Goal: Task Accomplishment & Management: Complete application form

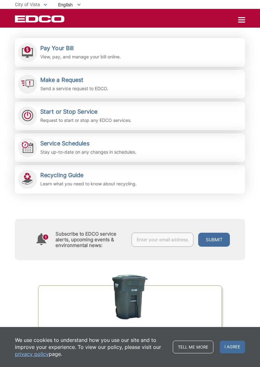
scroll to position [146, 0]
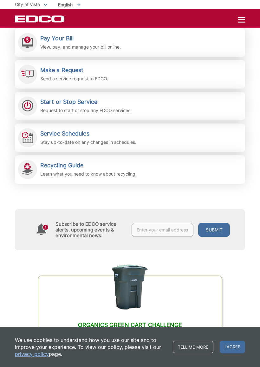
click at [95, 278] on edco-link-card "Organics Green Cart Challenge Are you sorting correctly? Test your knowledge an…" at bounding box center [130, 340] width 185 height 129
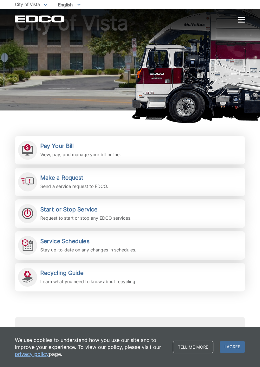
scroll to position [39, 0]
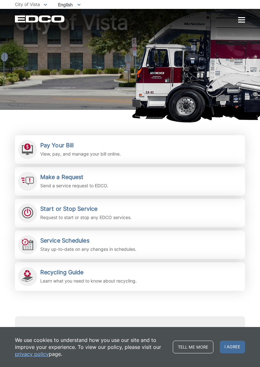
click at [48, 182] on p "Send a service request to EDCO." at bounding box center [74, 185] width 68 height 7
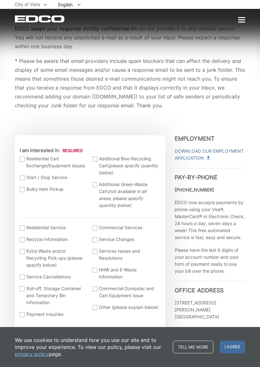
scroll to position [81, 0]
click at [24, 192] on label "Bulky Item Pickup" at bounding box center [53, 188] width 67 height 7
click at [0, 0] on input "Bulky Item Pickup" at bounding box center [0, 0] width 0 height 0
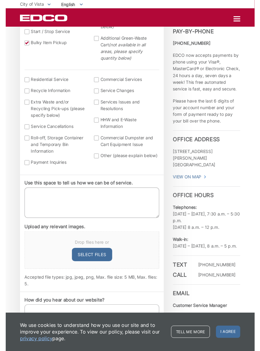
scroll to position [227, 0]
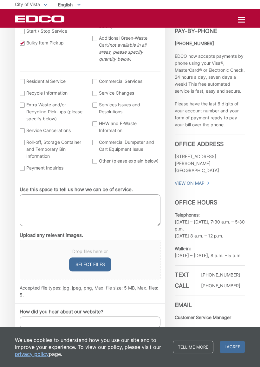
click at [30, 202] on textarea "Use this space to tell us how we can be of service." at bounding box center [90, 210] width 141 height 32
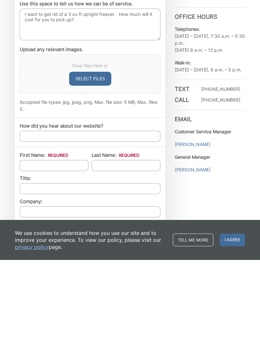
scroll to position [322, 0]
type textarea "I want to get rid of a 3 cu ft upright freezer. How much will it cost for you t…"
click at [32, 222] on input "How did you hear about our website?" at bounding box center [90, 227] width 141 height 11
click at [36, 251] on input "First Name: *" at bounding box center [54, 256] width 69 height 11
type input "[PERSON_NAME]"
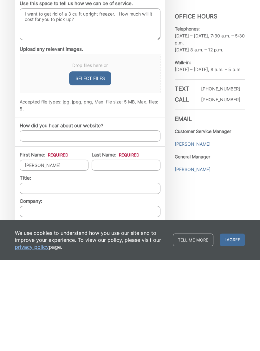
click at [109, 251] on input "Last Name: *" at bounding box center [126, 256] width 69 height 11
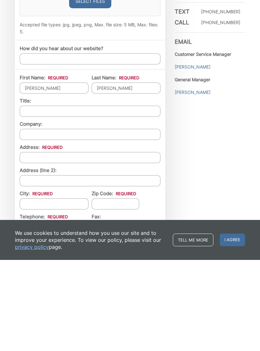
scroll to position [407, 0]
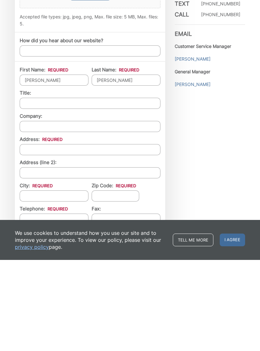
type input "[PERSON_NAME]"
click at [27, 235] on input "Address: *" at bounding box center [90, 240] width 141 height 11
type input "[STREET_ADDRESS]"
type input "Vista"
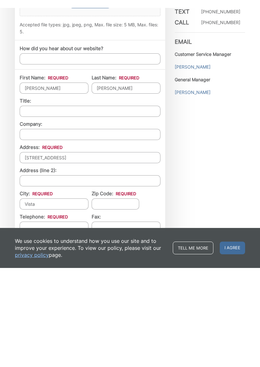
scroll to position [499, 0]
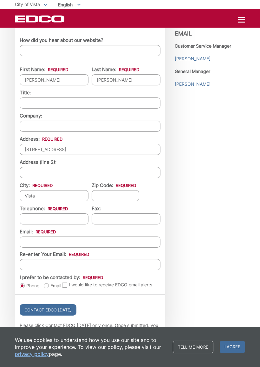
type input "92081"
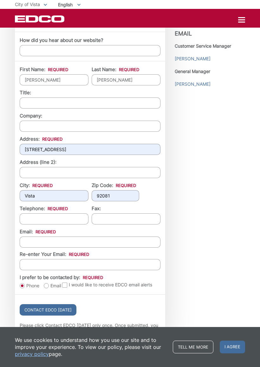
type input "[PERSON_NAME][EMAIL_ADDRESS][PERSON_NAME][DOMAIN_NAME]"
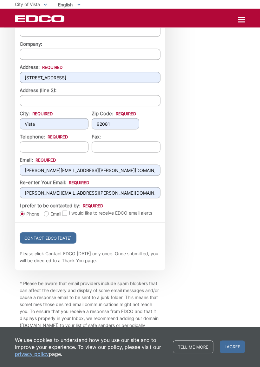
scroll to position [571, 0]
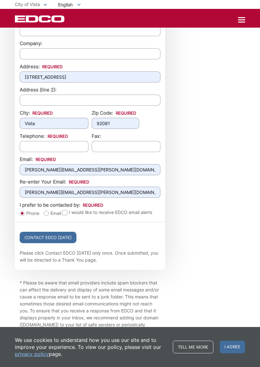
click at [50, 217] on label "Email" at bounding box center [52, 213] width 17 height 6
radio input "true"
click at [54, 243] on input "Contact EDCO [DATE]" at bounding box center [48, 237] width 57 height 11
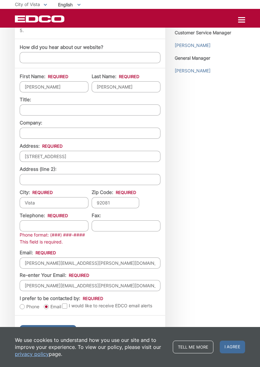
scroll to position [514, 0]
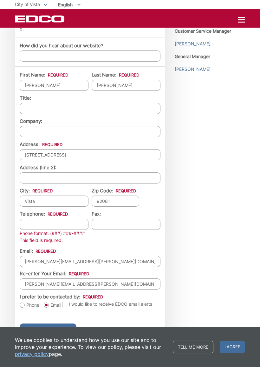
click at [28, 229] on input "Telephone: *" at bounding box center [54, 224] width 69 height 11
type input "(___) ___-____"
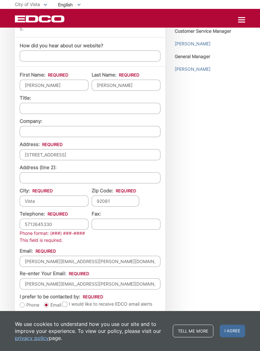
type input "[PHONE_NUMBER]"
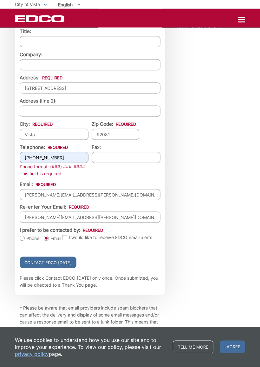
scroll to position [592, 0]
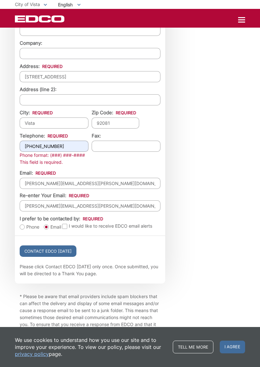
click at [52, 254] on input "Contact EDCO Today" at bounding box center [48, 250] width 57 height 11
